Goal: Task Accomplishment & Management: Complete application form

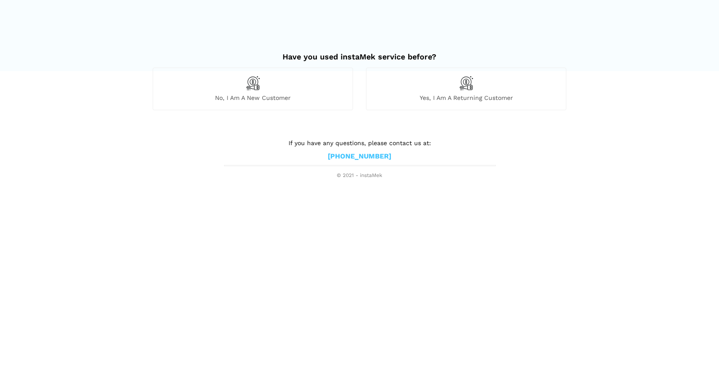
click at [273, 84] on div "No, I am a new customer" at bounding box center [253, 89] width 200 height 42
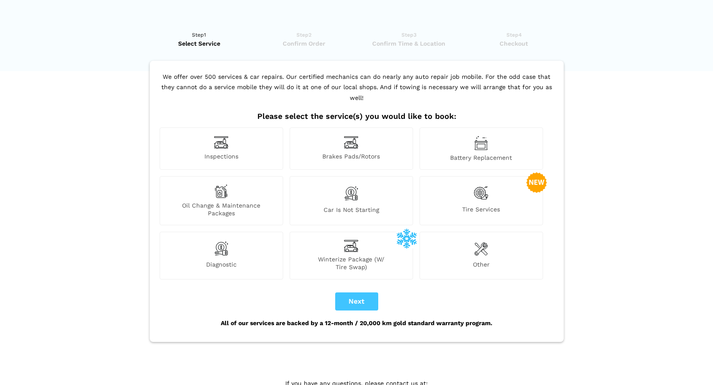
click at [250, 133] on div "Inspections" at bounding box center [221, 148] width 123 height 42
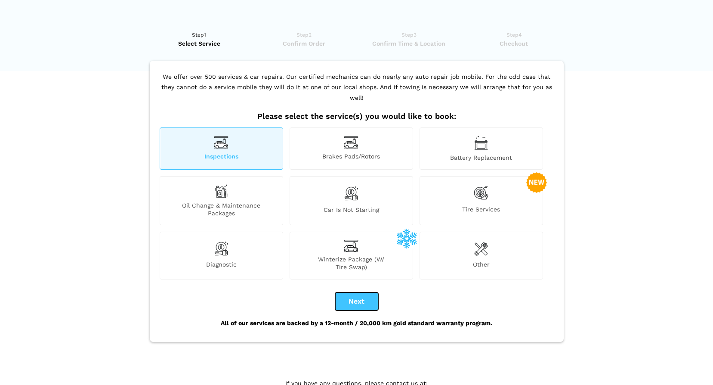
click at [360, 292] on button "Next" at bounding box center [356, 301] width 43 height 18
checkbox input "true"
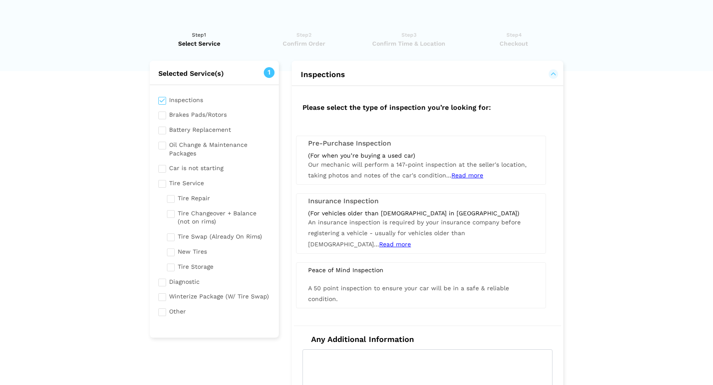
click at [438, 153] on div "(For when you’re buying a used car)" at bounding box center [421, 155] width 226 height 8
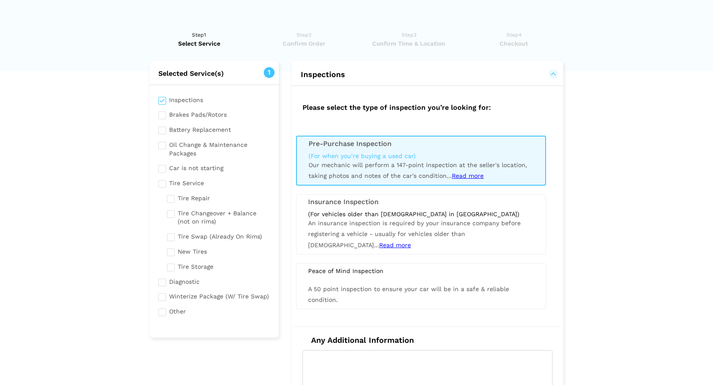
click at [469, 174] on span "Read more" at bounding box center [468, 175] width 32 height 7
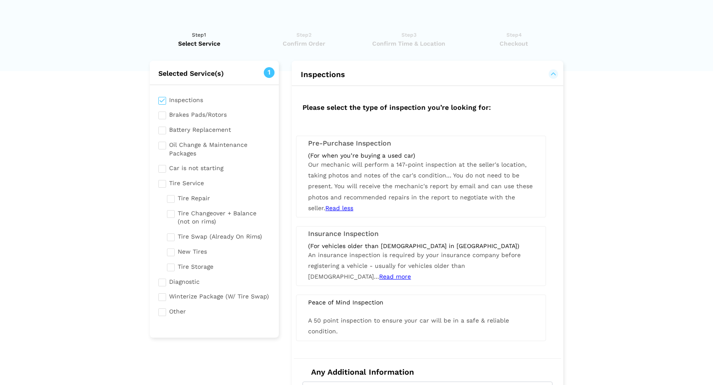
click at [401, 177] on span "Our mechanic will perform a 147-point inspection at the seller's location, taki…" at bounding box center [420, 186] width 225 height 50
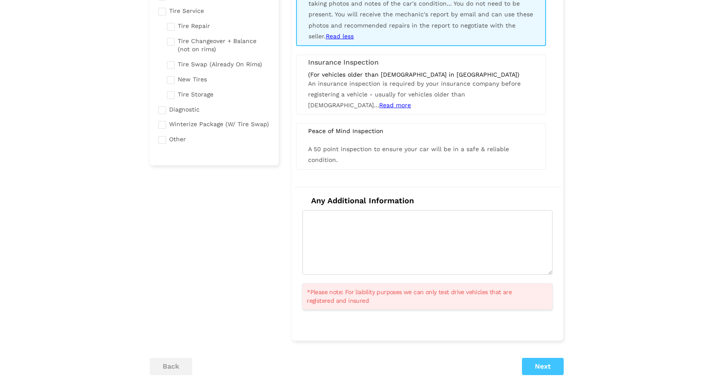
scroll to position [215, 0]
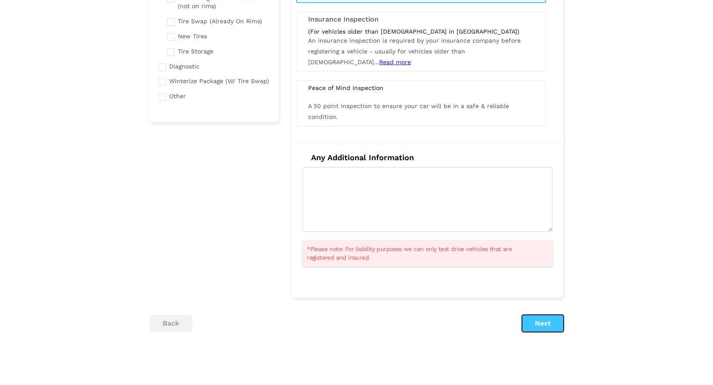
click at [541, 318] on button "Next" at bounding box center [543, 322] width 42 height 17
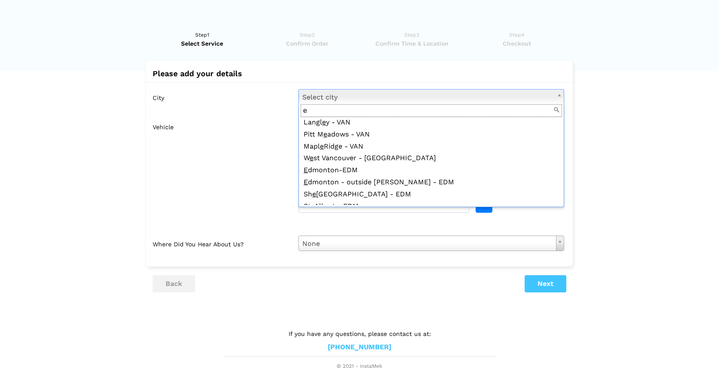
scroll to position [0, 0]
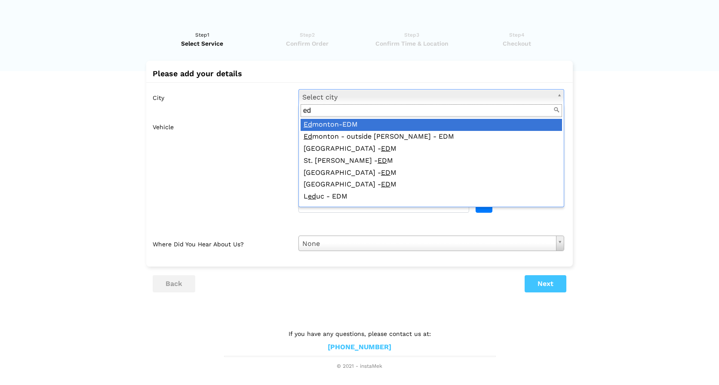
type input "ed"
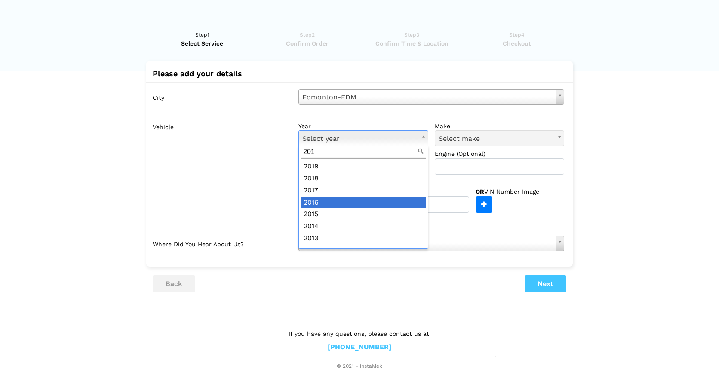
type input "201"
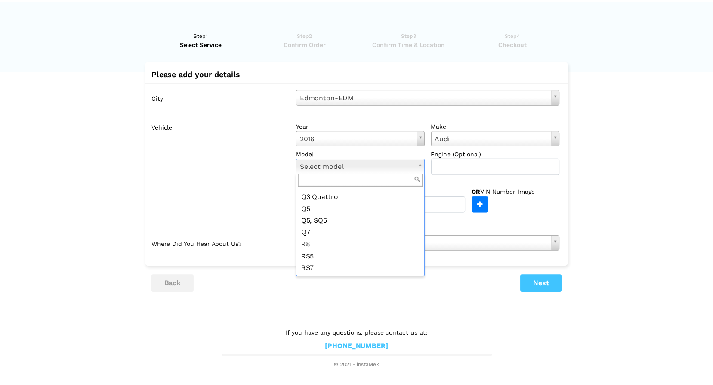
scroll to position [301, 0]
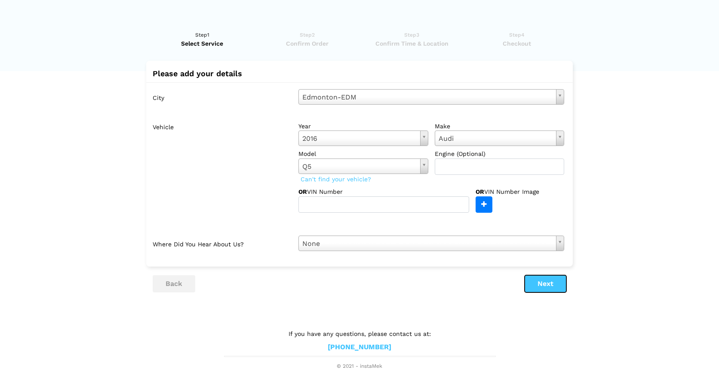
click at [549, 282] on button "Next" at bounding box center [546, 283] width 42 height 17
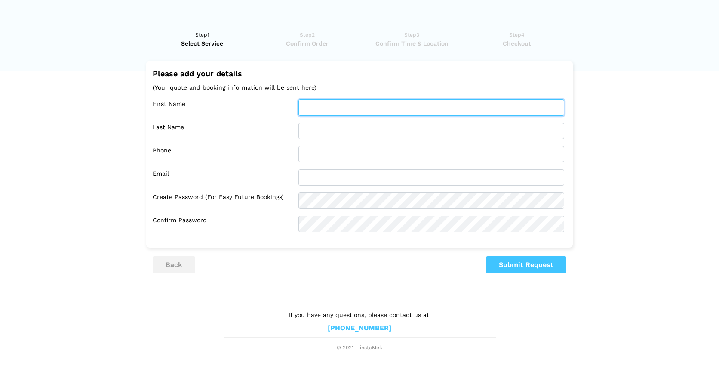
click at [334, 109] on input "text" at bounding box center [432, 107] width 266 height 16
type input "Ayomide"
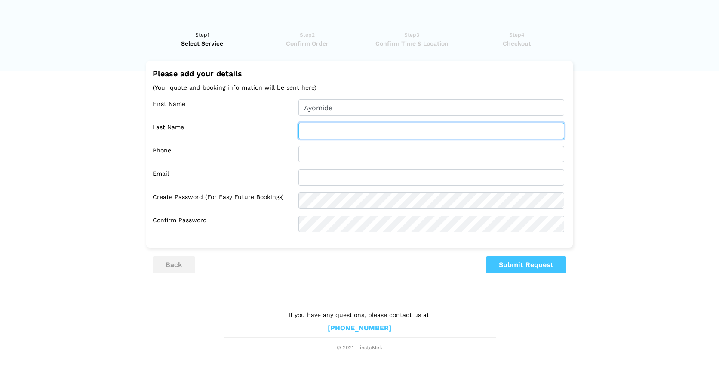
type input "Moibi"
type input "7806680675"
type input "[EMAIL_ADDRESS][DOMAIN_NAME]"
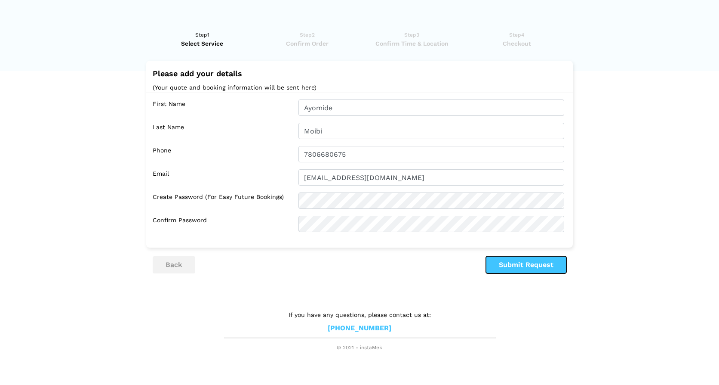
click at [545, 260] on button "Submit Request" at bounding box center [526, 264] width 80 height 17
click at [545, 265] on button "Submit Request" at bounding box center [526, 264] width 80 height 17
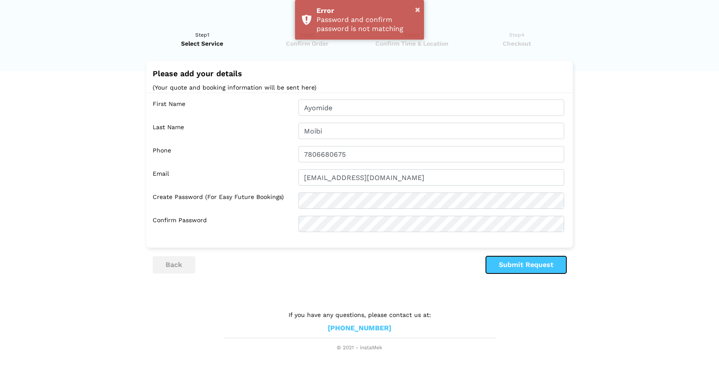
click at [507, 264] on button "Submit Request" at bounding box center [526, 264] width 80 height 17
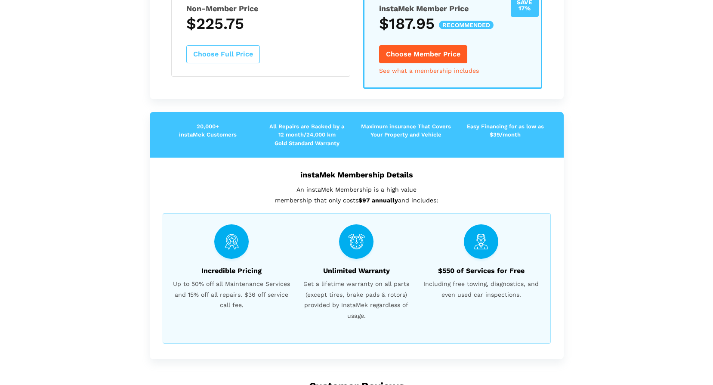
scroll to position [172, 0]
